Goal: Task Accomplishment & Management: Complete application form

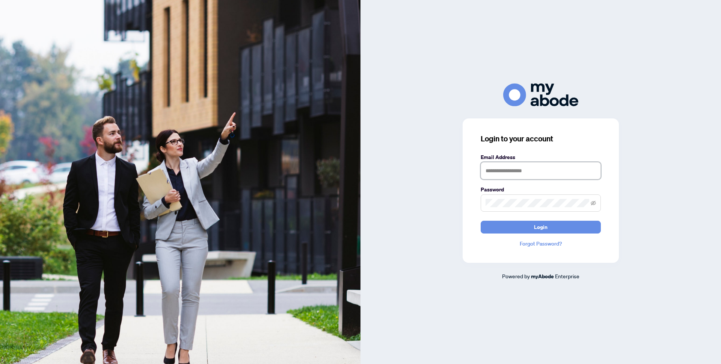
click at [526, 172] on input "text" at bounding box center [541, 170] width 120 height 17
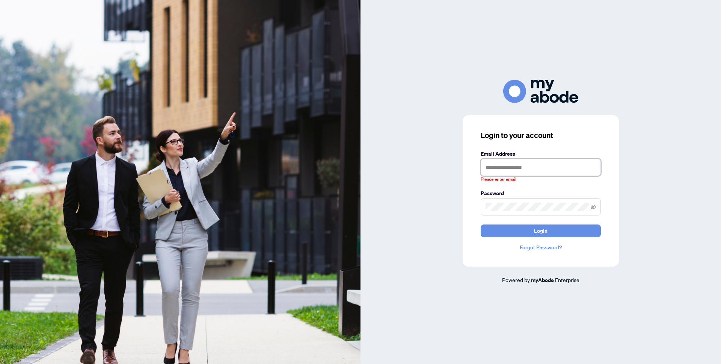
type input "**********"
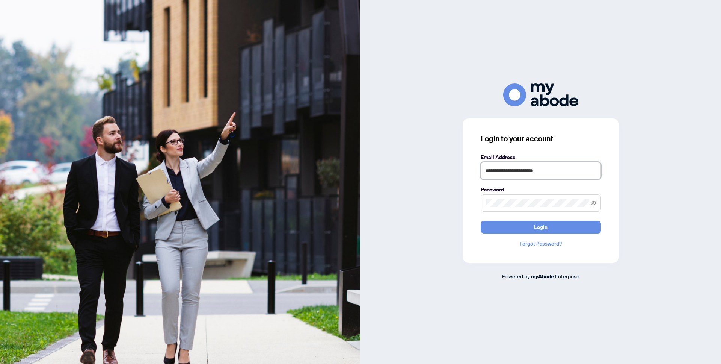
click at [481, 221] on button "Login" at bounding box center [541, 227] width 120 height 13
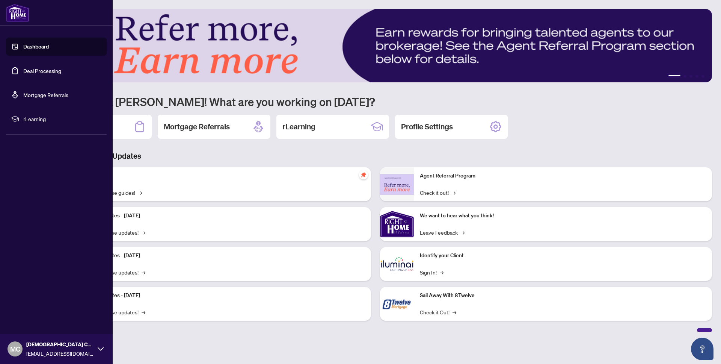
click at [49, 50] on link "Dashboard" at bounding box center [36, 46] width 26 height 7
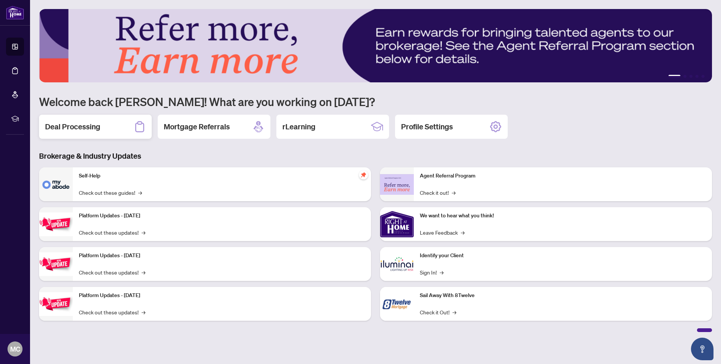
click at [92, 119] on div "Deal Processing" at bounding box center [95, 127] width 113 height 24
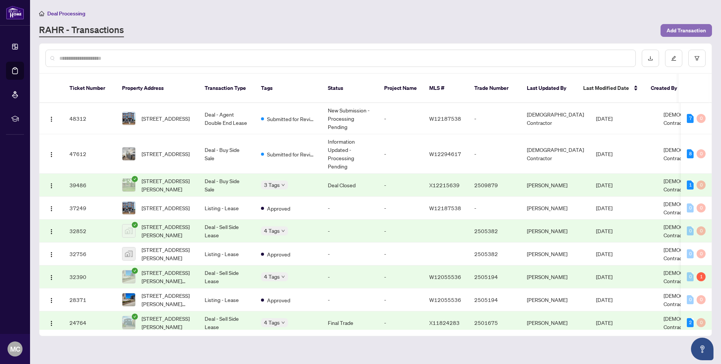
click at [689, 27] on span "Add Transaction" at bounding box center [686, 30] width 39 height 12
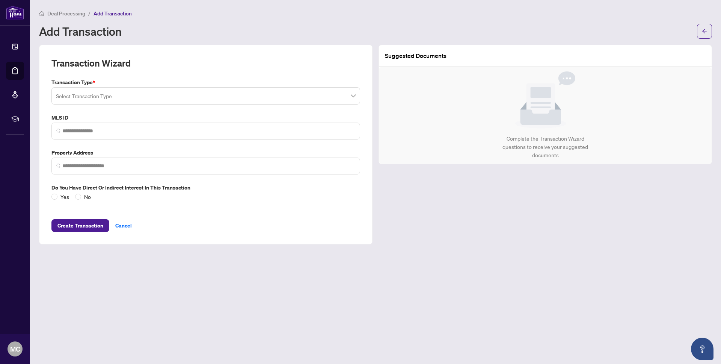
click at [140, 100] on input "search" at bounding box center [202, 97] width 293 height 17
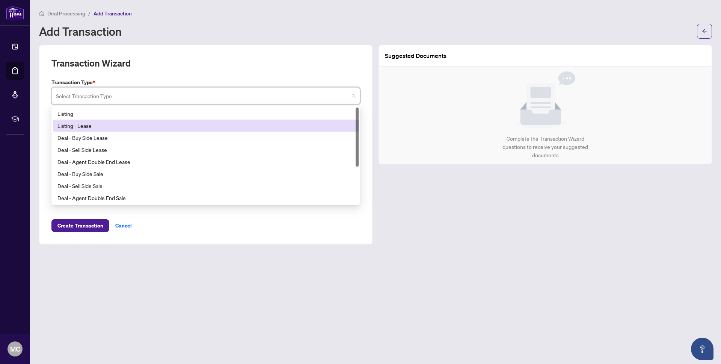
click at [97, 127] on div "Listing - Lease" at bounding box center [205, 125] width 297 height 8
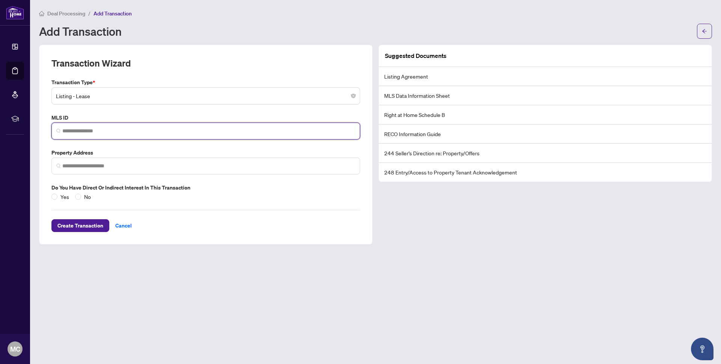
click at [97, 132] on input "search" at bounding box center [208, 131] width 293 height 8
paste input "*********"
type input "*********"
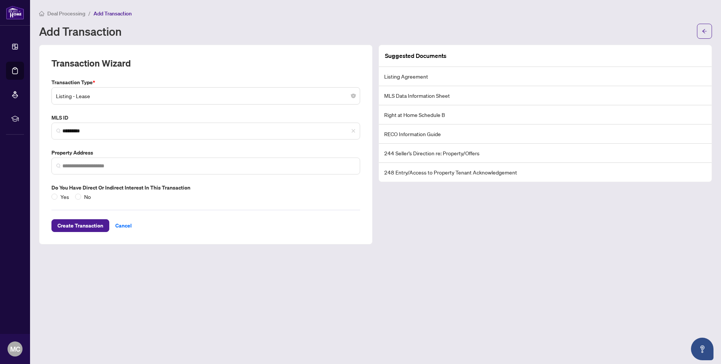
click at [170, 68] on div "Transaction Wizard" at bounding box center [205, 67] width 309 height 21
click at [81, 163] on input "search" at bounding box center [208, 166] width 293 height 8
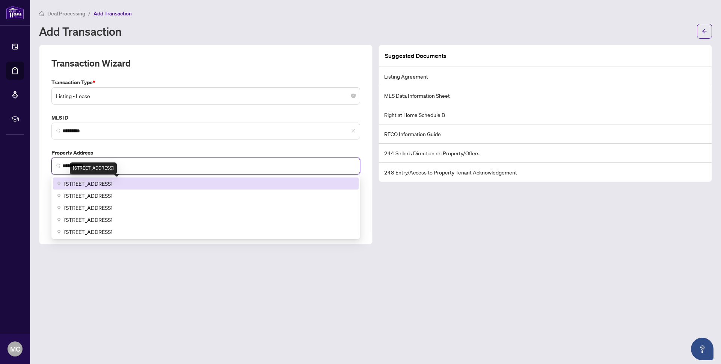
click at [112, 184] on span "[STREET_ADDRESS]" at bounding box center [88, 183] width 48 height 8
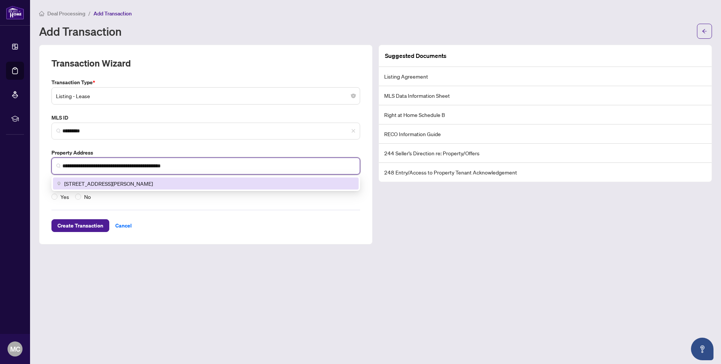
type input "**********"
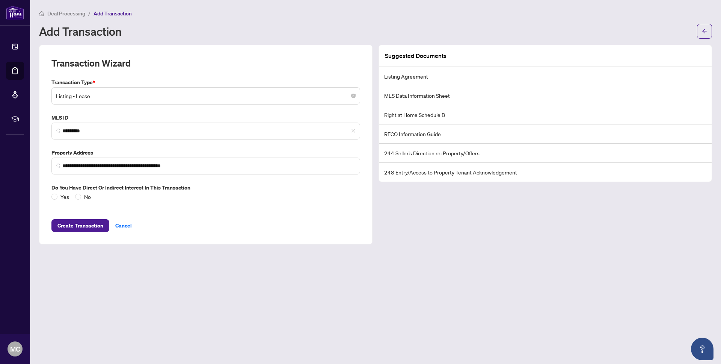
click at [428, 272] on main "**********" at bounding box center [375, 182] width 691 height 364
click at [75, 230] on span "Create Transaction" at bounding box center [80, 225] width 46 height 12
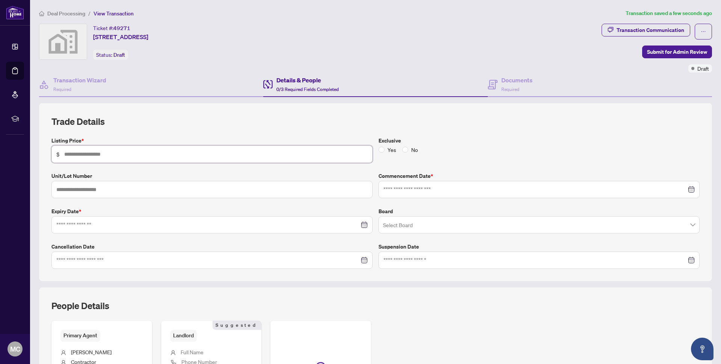
click at [100, 154] on input "text" at bounding box center [216, 154] width 304 height 8
type input "*****"
click at [79, 189] on input "text" at bounding box center [211, 189] width 321 height 17
type input "****"
click at [414, 186] on input at bounding box center [535, 189] width 303 height 8
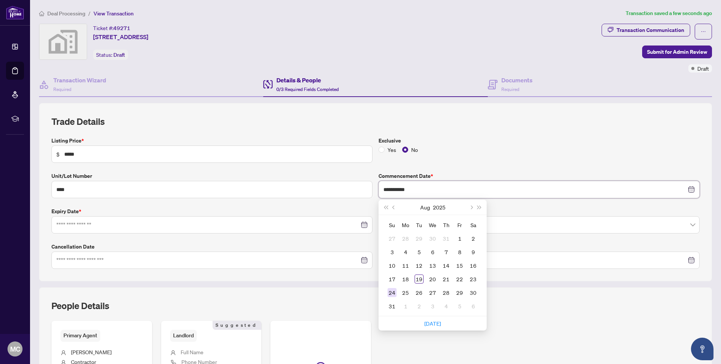
type input "**********"
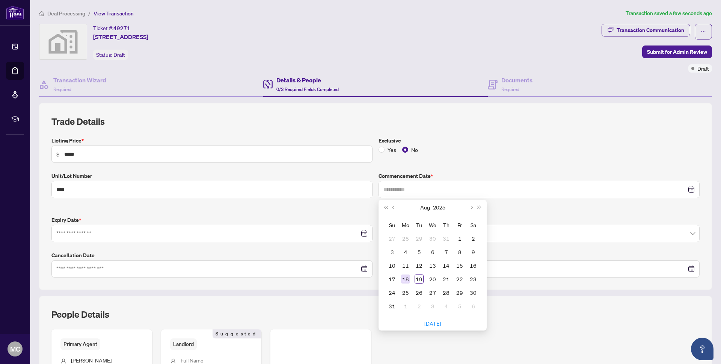
click at [407, 276] on div "18" at bounding box center [405, 278] width 9 height 9
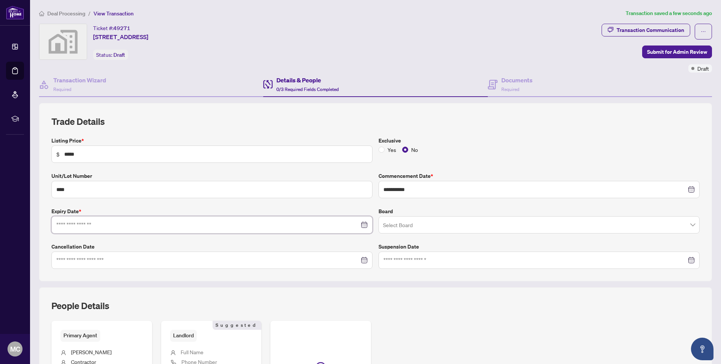
click at [112, 224] on input at bounding box center [207, 225] width 303 height 8
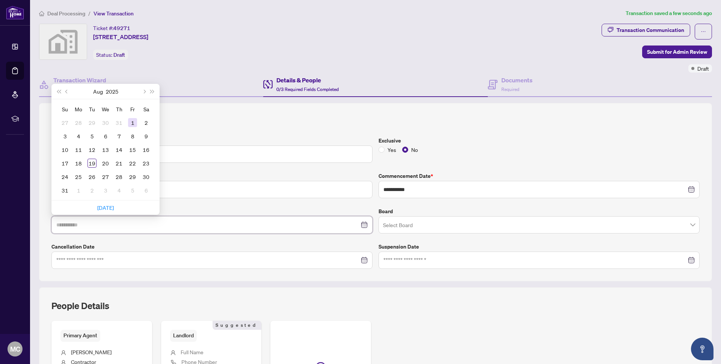
type input "**********"
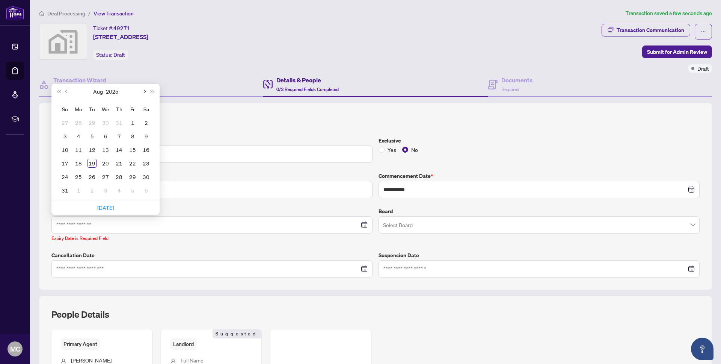
click at [144, 91] on span "Next month (PageDown)" at bounding box center [144, 91] width 4 height 4
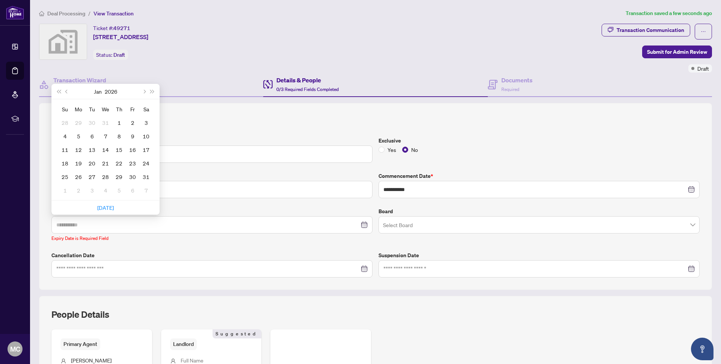
type input "**********"
click at [63, 162] on div "18" at bounding box center [64, 163] width 9 height 9
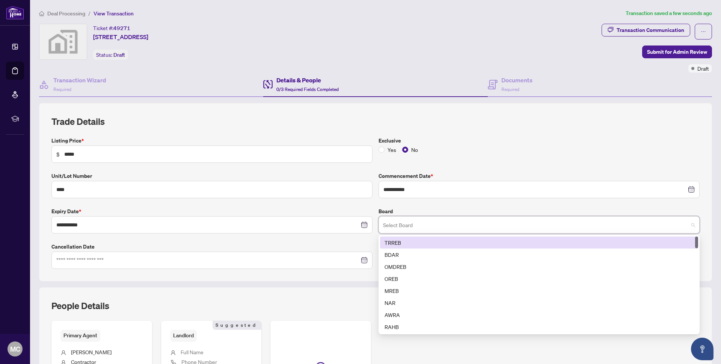
click at [409, 220] on input "search" at bounding box center [535, 226] width 305 height 17
click at [408, 242] on div "TRREB" at bounding box center [539, 242] width 309 height 8
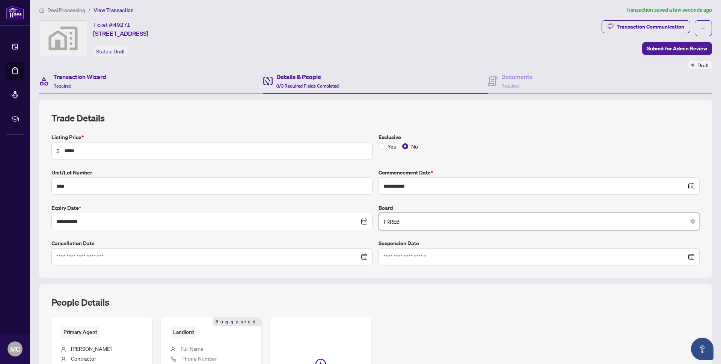
scroll to position [6, 0]
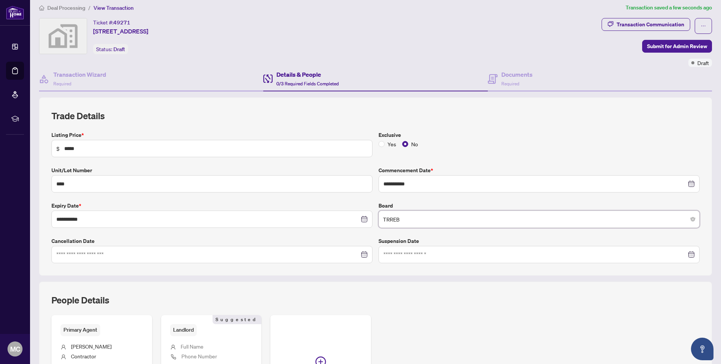
click at [342, 81] on div "Details & People 0/3 Required Fields Completed" at bounding box center [375, 79] width 224 height 24
click at [186, 79] on div "Transaction Wizard Required" at bounding box center [151, 79] width 224 height 24
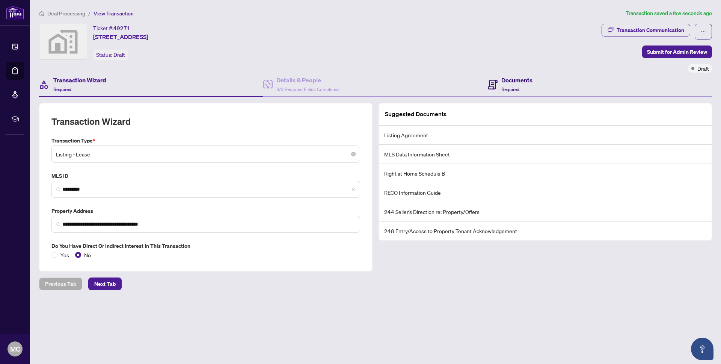
click at [513, 83] on h4 "Documents" at bounding box center [517, 80] width 31 height 9
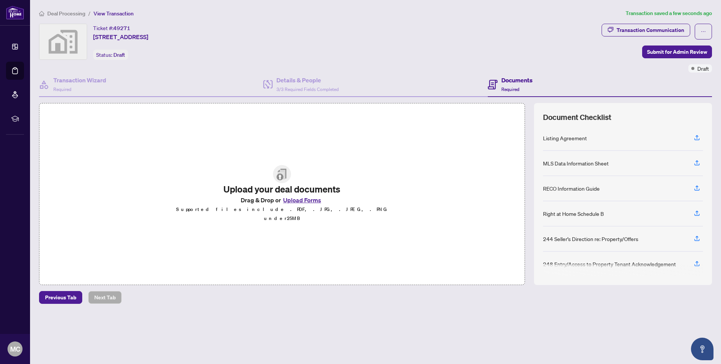
click at [308, 205] on button "Upload Forms" at bounding box center [302, 200] width 42 height 10
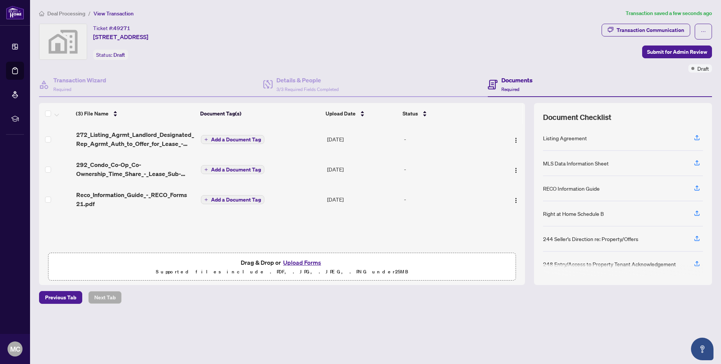
click at [229, 139] on span "Add a Document Tag" at bounding box center [236, 139] width 50 height 5
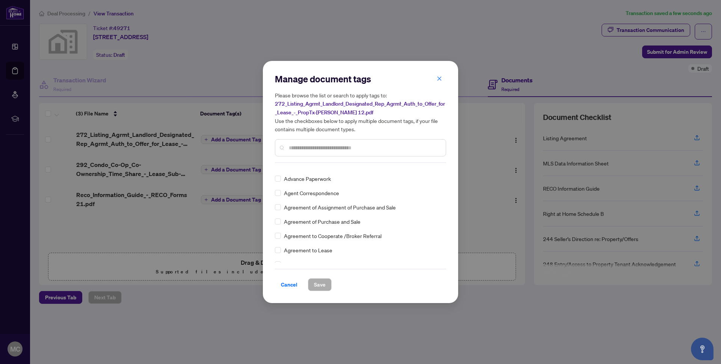
scroll to position [121, 0]
click at [325, 144] on input "text" at bounding box center [364, 148] width 151 height 8
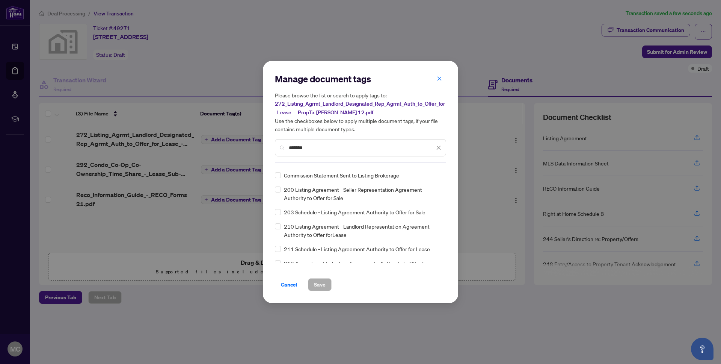
scroll to position [0, 0]
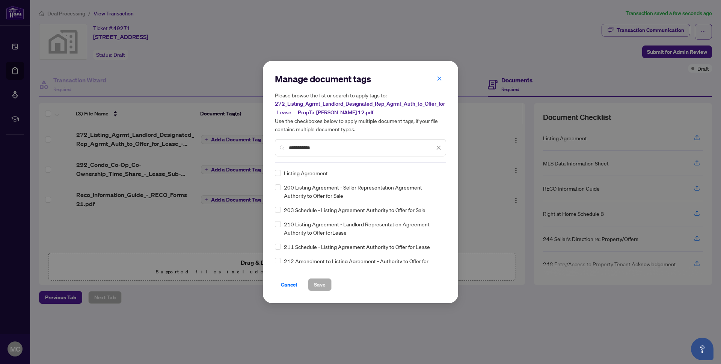
type input "**********"
click at [322, 286] on span "Save" at bounding box center [320, 284] width 12 height 12
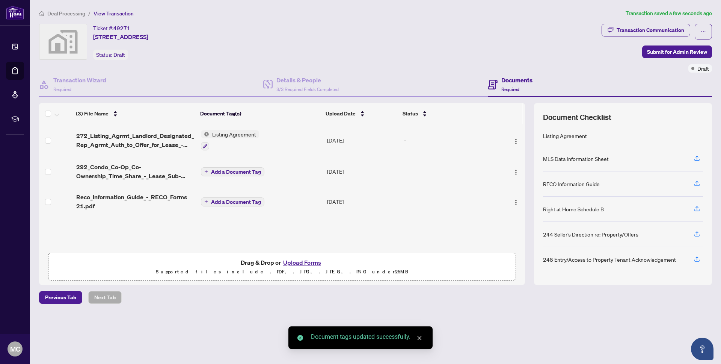
click at [228, 172] on span "Add a Document Tag" at bounding box center [236, 171] width 50 height 5
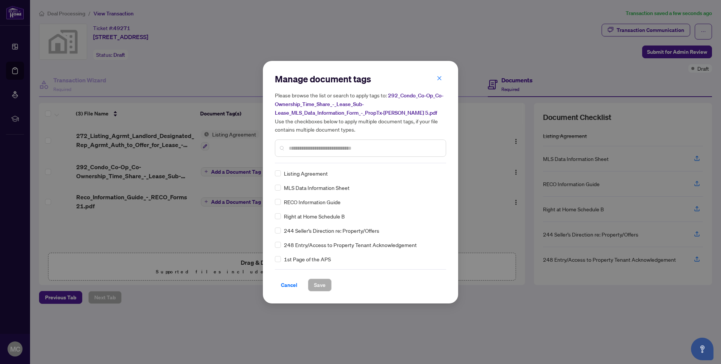
click at [304, 163] on div "Manage document tags Please browse the list or search to apply tags to: 292_Con…" at bounding box center [360, 182] width 171 height 218
click at [317, 283] on span "Save" at bounding box center [320, 285] width 12 height 12
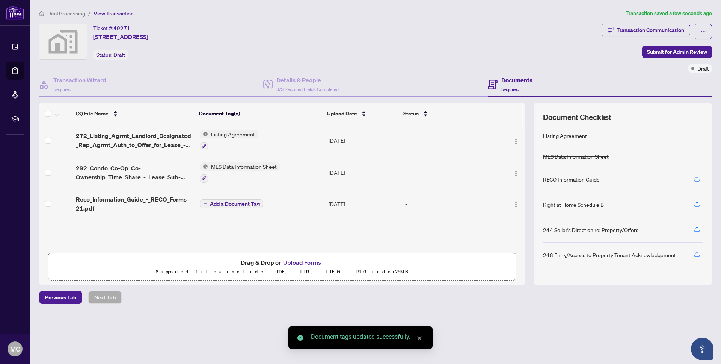
click at [228, 204] on span "Add a Document Tag" at bounding box center [235, 203] width 50 height 5
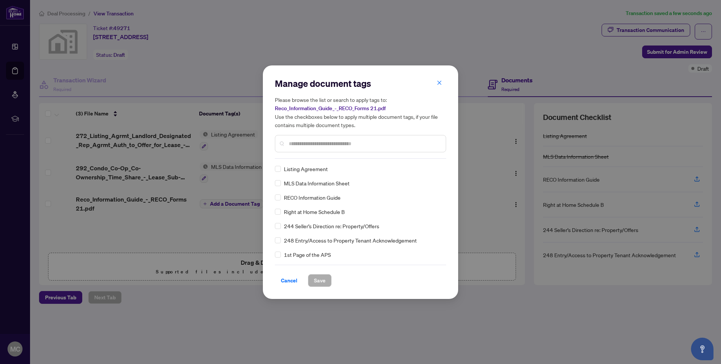
click at [302, 154] on div "Manage document tags Please browse the list or search to apply tags to: Reco_In…" at bounding box center [360, 117] width 171 height 81
click at [318, 145] on input "text" at bounding box center [364, 143] width 151 height 8
type input "****"
click at [323, 280] on span "Save" at bounding box center [320, 280] width 12 height 12
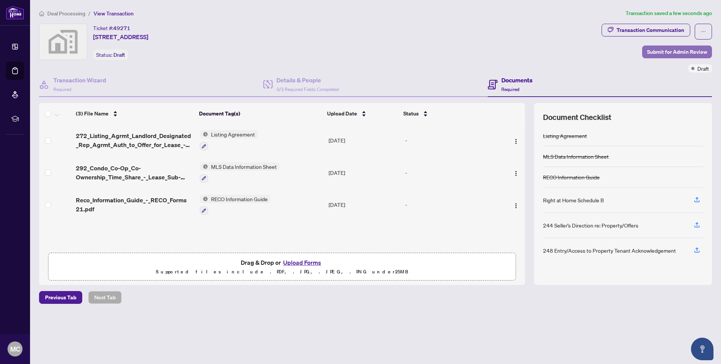
click at [688, 51] on span "Submit for Admin Review" at bounding box center [677, 52] width 60 height 12
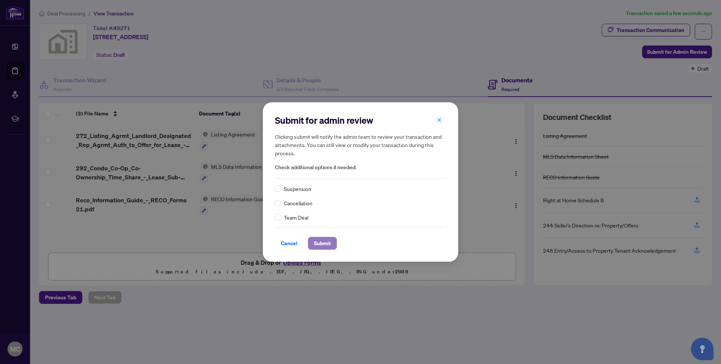
click at [325, 245] on span "Submit" at bounding box center [322, 243] width 17 height 12
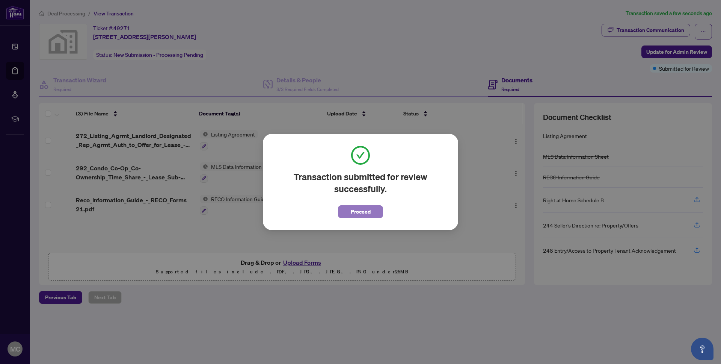
click at [354, 212] on span "Proceed" at bounding box center [361, 212] width 20 height 12
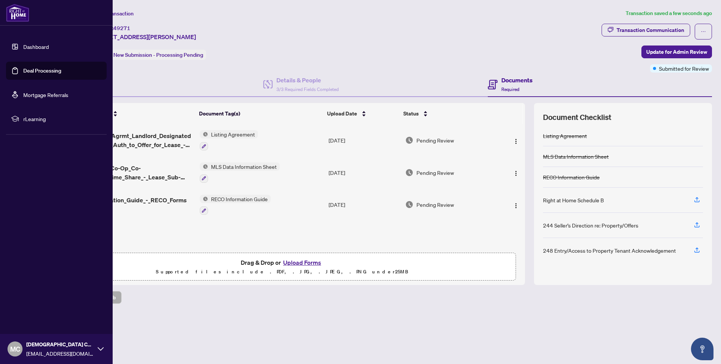
click at [44, 44] on link "Dashboard" at bounding box center [36, 46] width 26 height 7
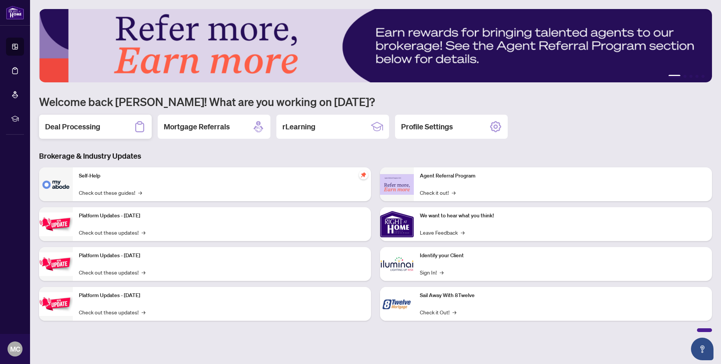
click at [92, 122] on h2 "Deal Processing" at bounding box center [72, 126] width 55 height 11
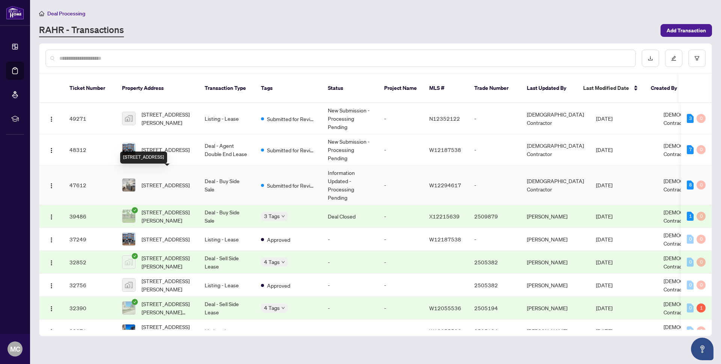
click at [190, 181] on span "[STREET_ADDRESS]" at bounding box center [166, 185] width 48 height 8
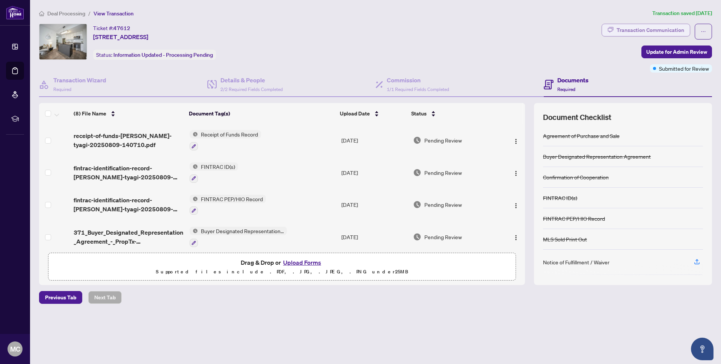
click at [676, 28] on div "Transaction Communication" at bounding box center [651, 30] width 68 height 12
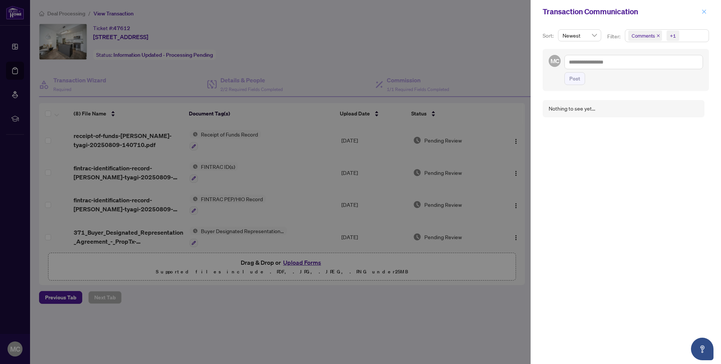
click at [708, 11] on button "button" at bounding box center [705, 11] width 10 height 9
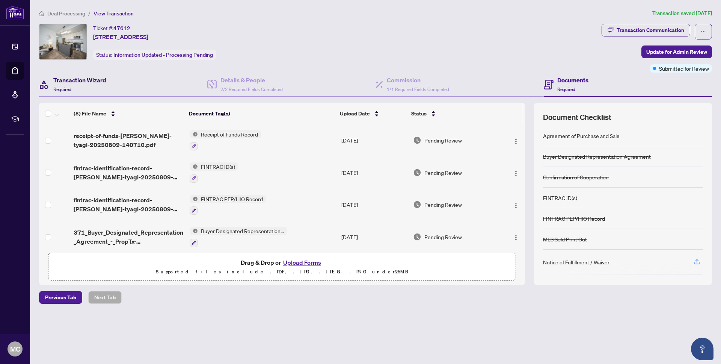
click at [70, 86] on span "Required" at bounding box center [62, 89] width 18 height 6
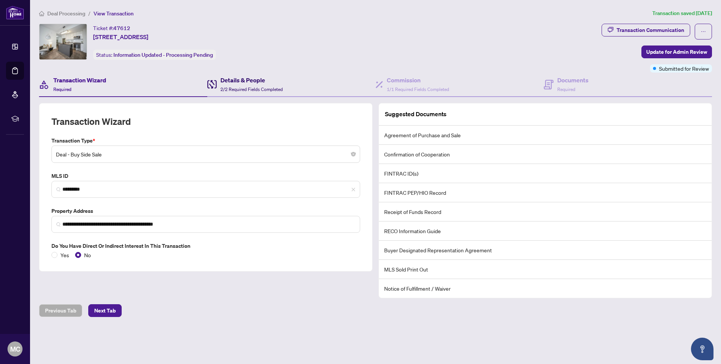
click at [268, 85] on div "Details & People 2/2 Required Fields Completed" at bounding box center [252, 85] width 62 height 18
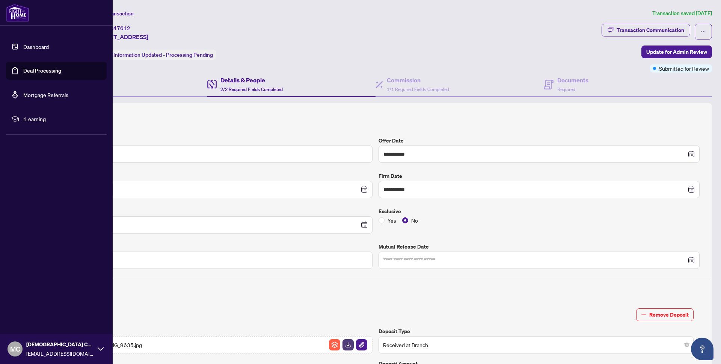
click at [43, 48] on link "Dashboard" at bounding box center [36, 46] width 26 height 7
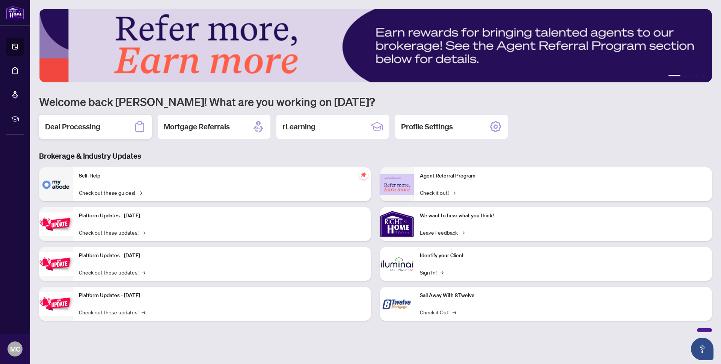
click at [85, 132] on div "Deal Processing" at bounding box center [95, 127] width 113 height 24
